Goal: Information Seeking & Learning: Find specific fact

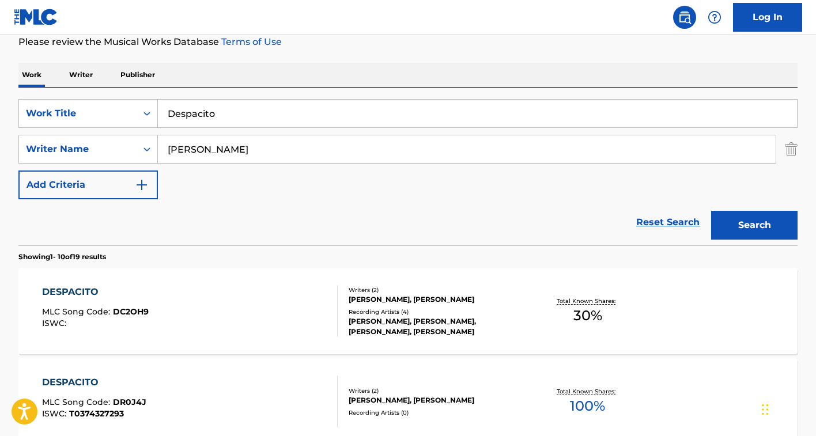
click at [212, 104] on input "Despacito" at bounding box center [477, 114] width 639 height 28
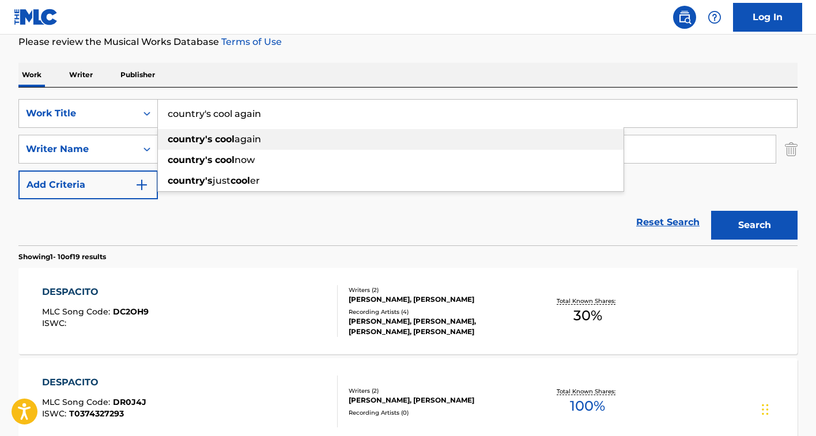
type input "country's cool again"
click at [711, 211] on button "Search" at bounding box center [754, 225] width 86 height 29
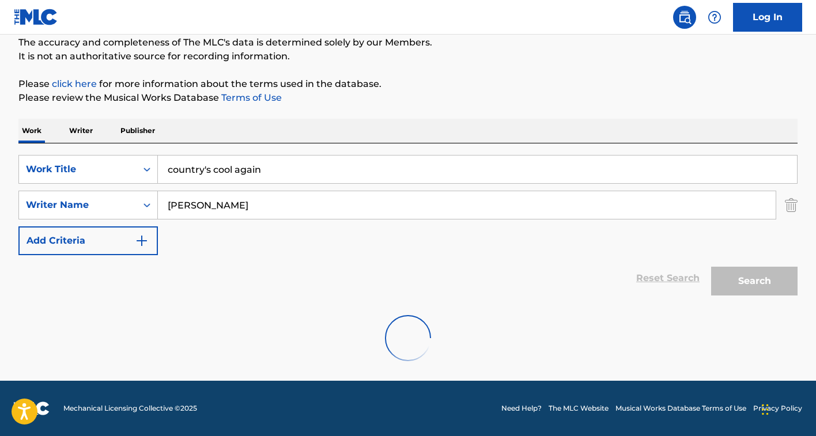
scroll to position [101, 0]
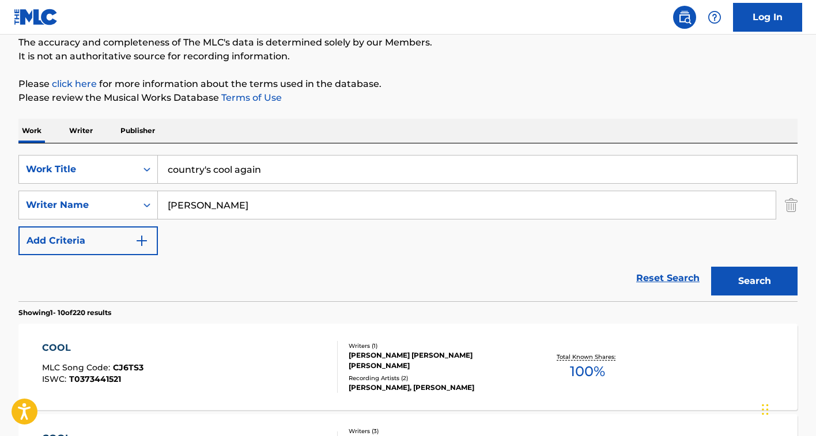
click at [198, 209] on input "[PERSON_NAME]" at bounding box center [467, 205] width 618 height 28
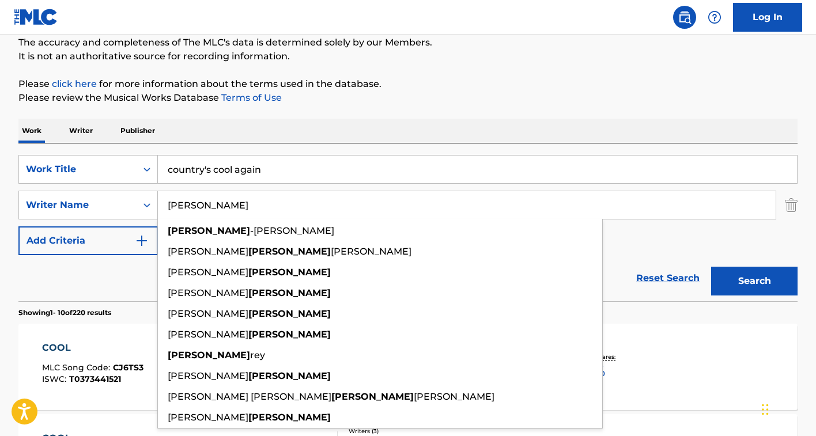
paste input "[PERSON_NAME]"
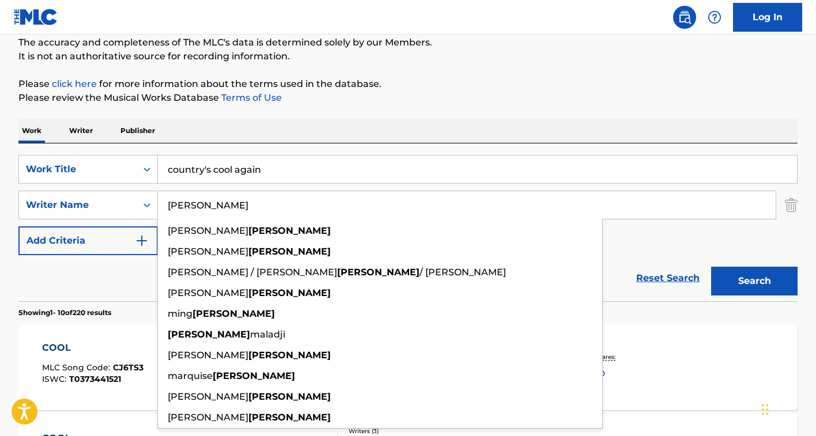
type input "[PERSON_NAME]"
click at [711, 267] on button "Search" at bounding box center [754, 281] width 86 height 29
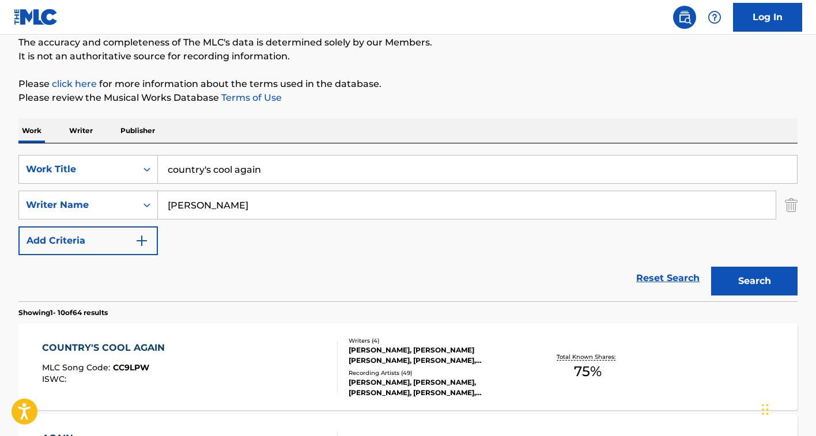
click at [451, 358] on div "[PERSON_NAME], [PERSON_NAME] [PERSON_NAME], [PERSON_NAME], [PERSON_NAME]" at bounding box center [436, 355] width 174 height 21
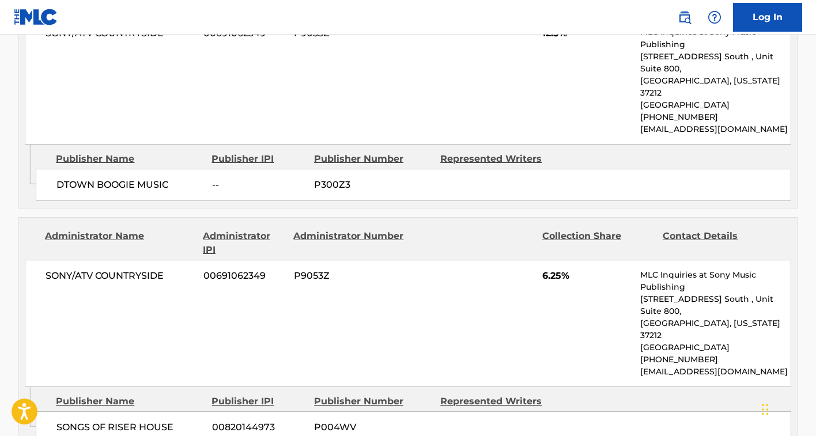
scroll to position [682, 0]
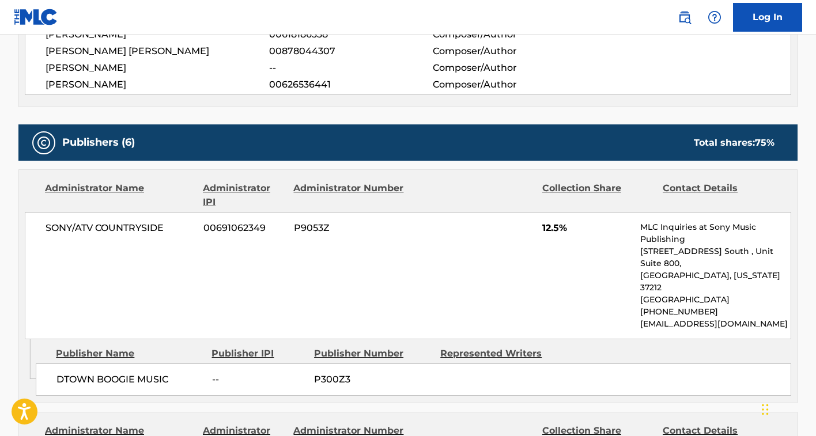
scroll to position [101, 0]
